Goal: Register for event/course

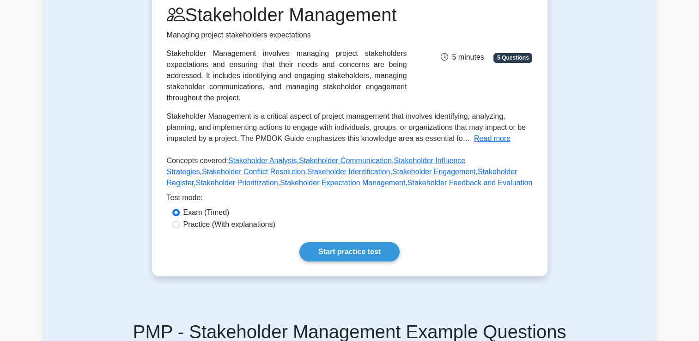
scroll to position [141, 0]
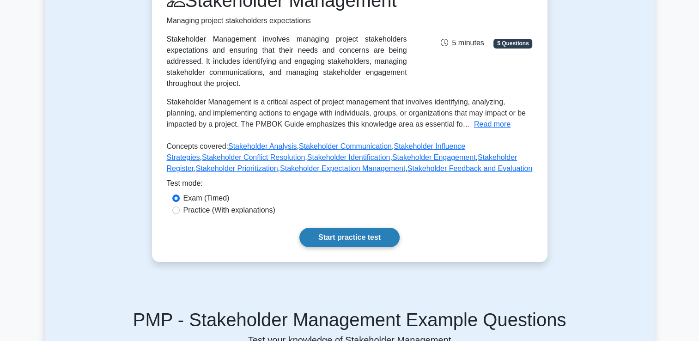
click at [346, 236] on link "Start practice test" at bounding box center [350, 237] width 100 height 19
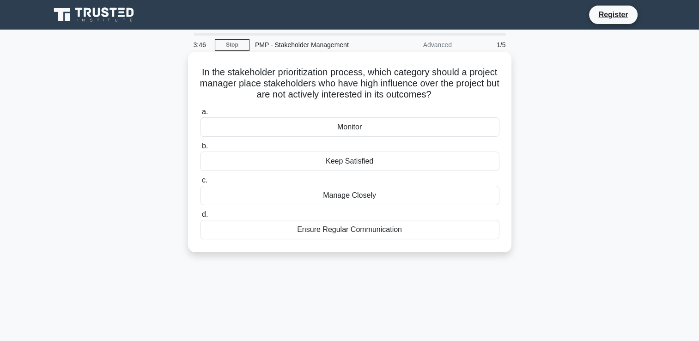
click at [374, 161] on div "Keep Satisfied" at bounding box center [350, 161] width 300 height 19
click at [200, 149] on input "b. Keep Satisfied" at bounding box center [200, 146] width 0 height 6
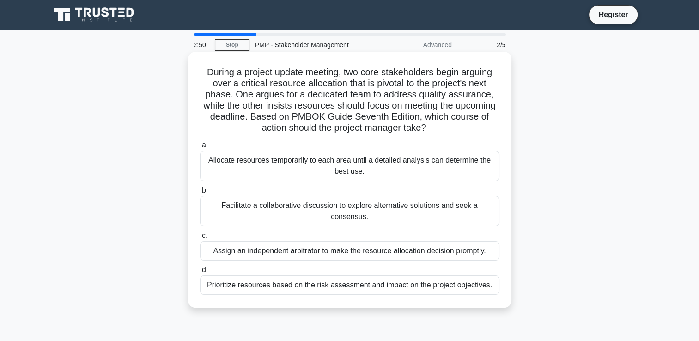
click at [237, 205] on div "Facilitate a collaborative discussion to explore alternative solutions and seek…" at bounding box center [350, 211] width 300 height 31
click at [200, 194] on input "b. Facilitate a collaborative discussion to explore alternative solutions and s…" at bounding box center [200, 191] width 0 height 6
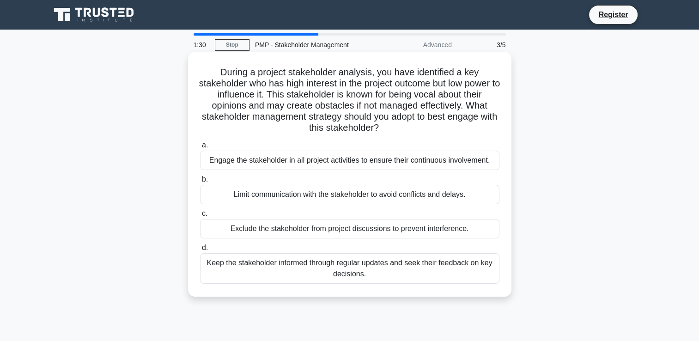
click at [307, 263] on div "Keep the stakeholder informed through regular updates and seek their feedback o…" at bounding box center [350, 268] width 300 height 31
click at [200, 251] on input "d. Keep the stakeholder informed through regular updates and seek their feedbac…" at bounding box center [200, 248] width 0 height 6
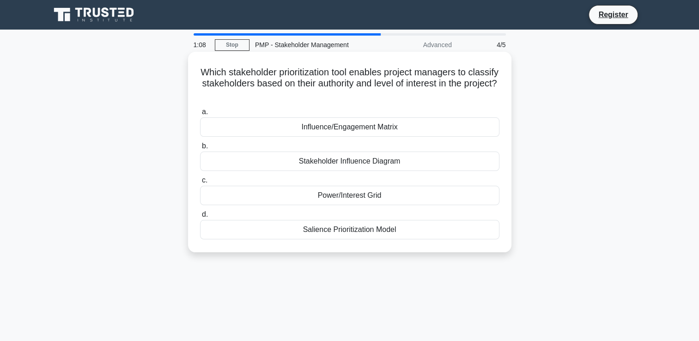
click at [324, 196] on div "Power/Interest Grid" at bounding box center [350, 195] width 300 height 19
click at [200, 184] on input "c. Power/Interest Grid" at bounding box center [200, 180] width 0 height 6
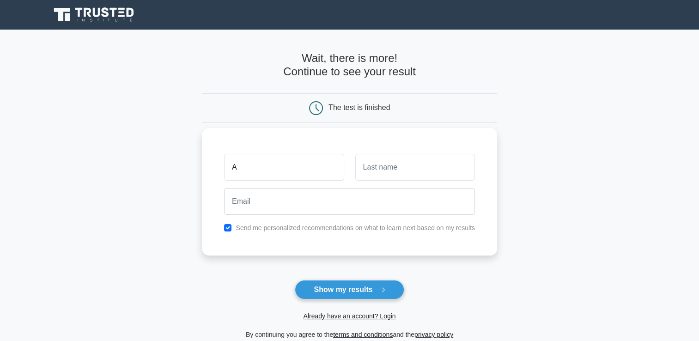
type input "Alfred"
type input "Korboi"
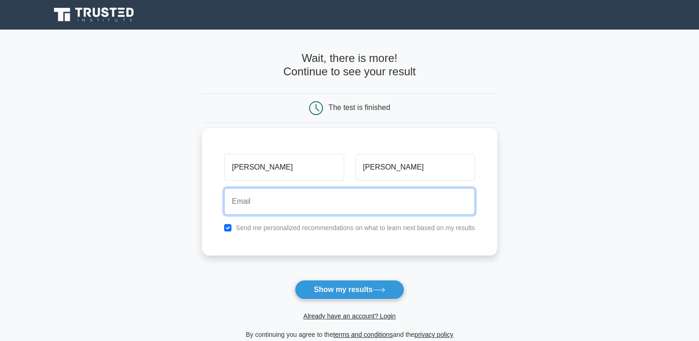
type input "bykorboi@gmail.com"
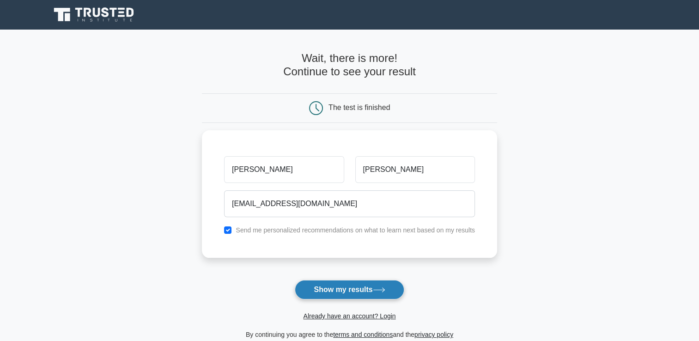
click at [350, 289] on button "Show my results" at bounding box center [349, 289] width 109 height 19
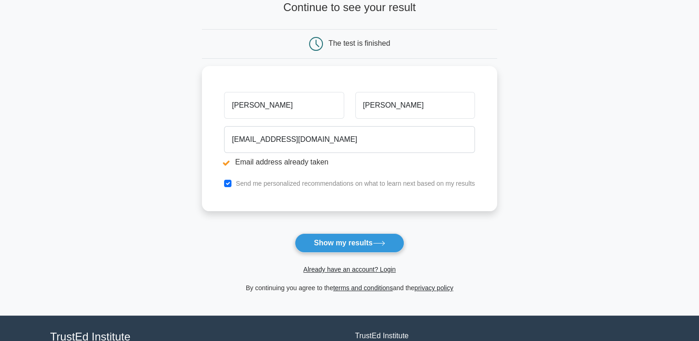
scroll to position [117, 0]
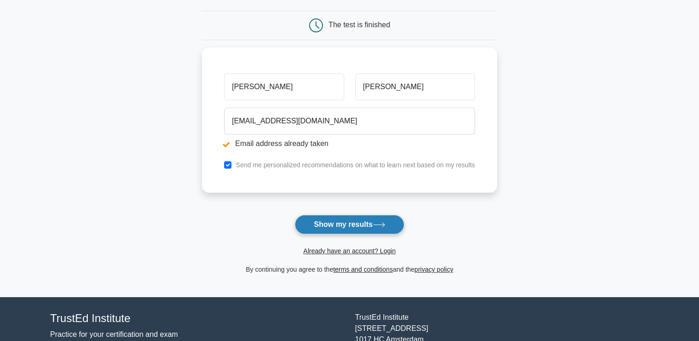
click at [334, 221] on button "Show my results" at bounding box center [349, 224] width 109 height 19
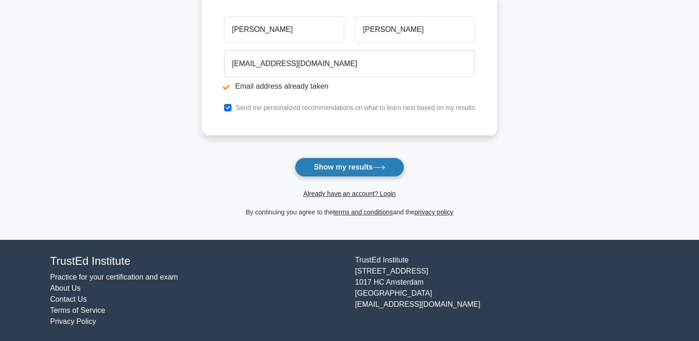
click at [343, 166] on button "Show my results" at bounding box center [349, 167] width 109 height 19
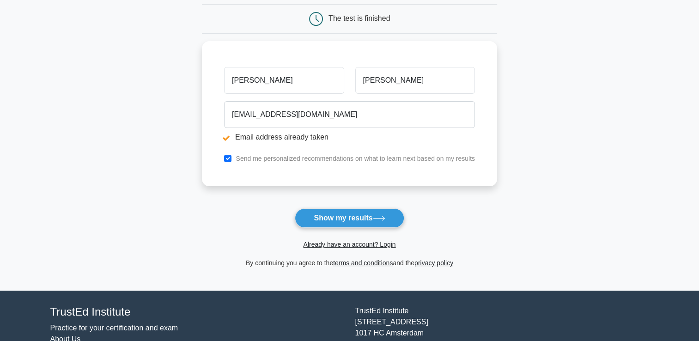
scroll to position [142, 0]
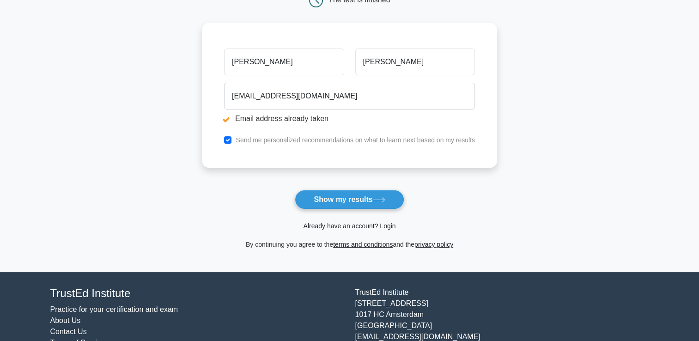
click at [343, 226] on link "Already have an account? Login" at bounding box center [349, 225] width 92 height 7
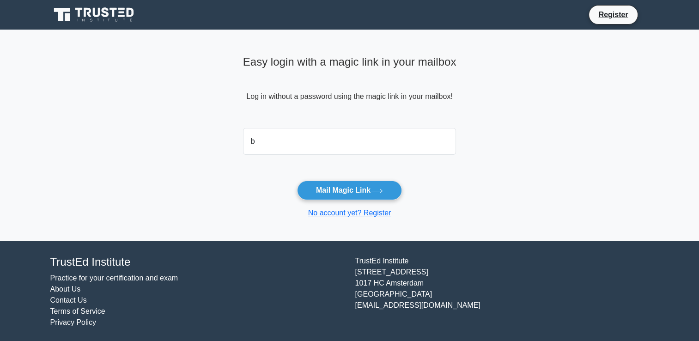
type input "bykorboi@gmail.com"
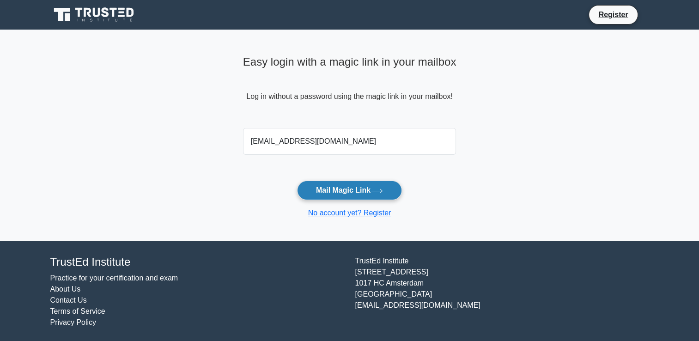
click at [345, 190] on button "Mail Magic Link" at bounding box center [349, 190] width 105 height 19
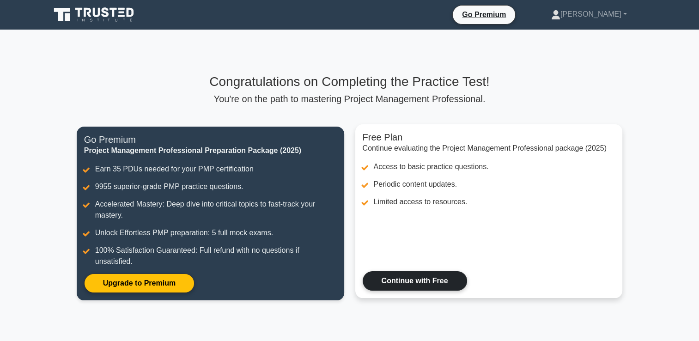
click at [426, 280] on link "Continue with Free" at bounding box center [415, 280] width 104 height 19
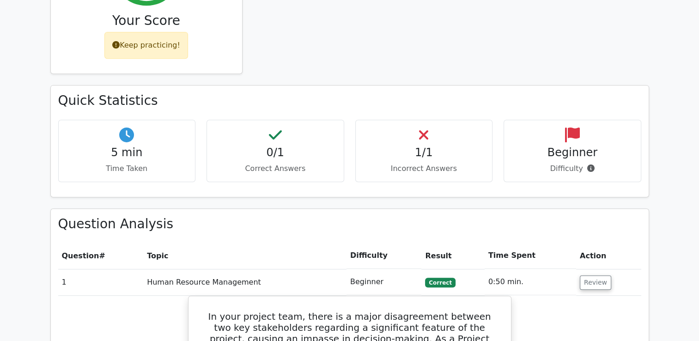
scroll to position [452, 0]
